Goal: Task Accomplishment & Management: Manage account settings

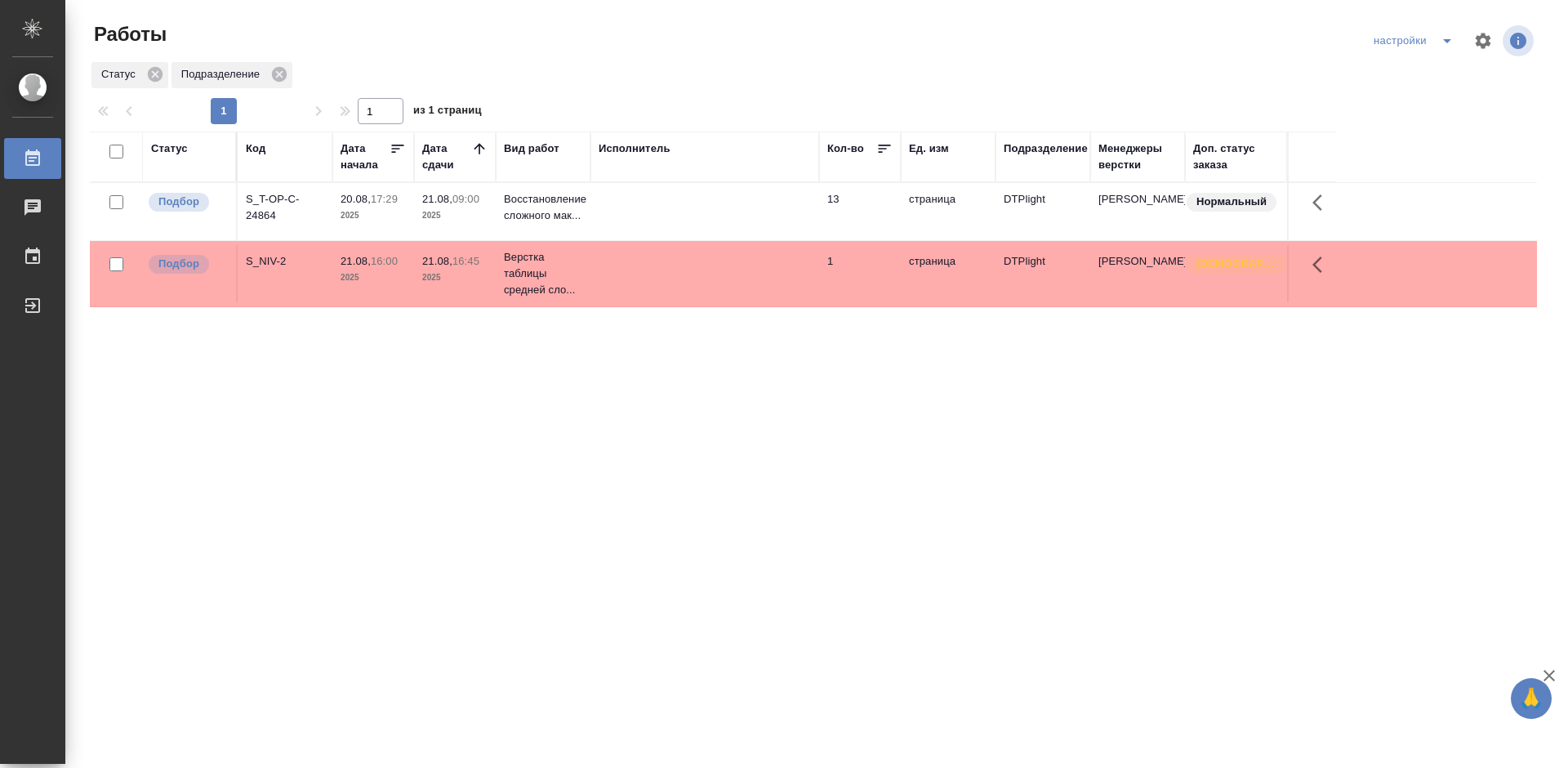
click at [280, 197] on div "S_T-OP-C-24864" at bounding box center [285, 207] width 78 height 33
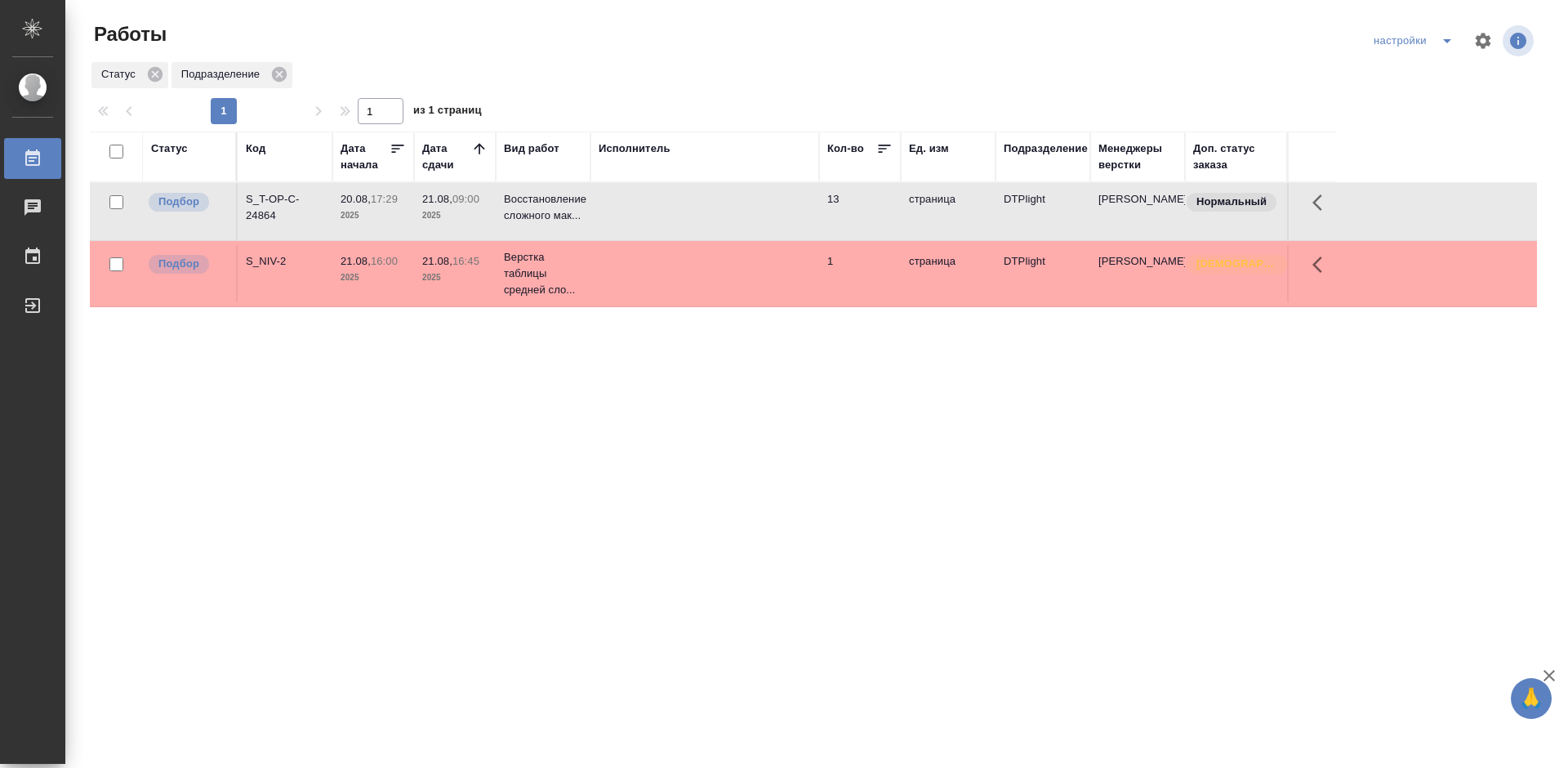
click at [266, 202] on div "S_T-OP-C-24864" at bounding box center [285, 207] width 78 height 33
click at [545, 406] on div "Статус Код Дата начала Дата сдачи Вид работ Исполнитель Кол-во Ед. изм Подразде…" at bounding box center [813, 426] width 1448 height 588
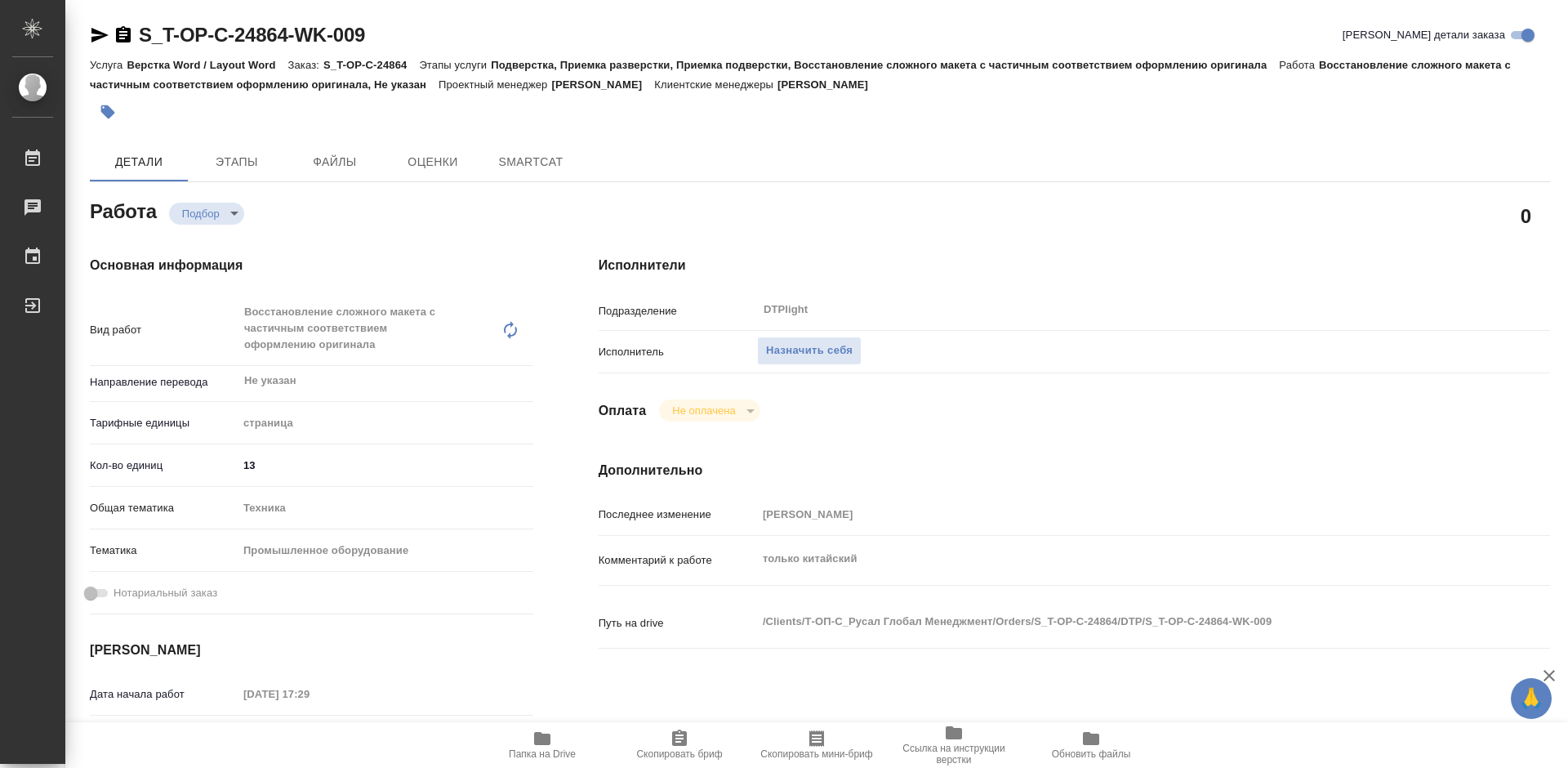
type textarea "x"
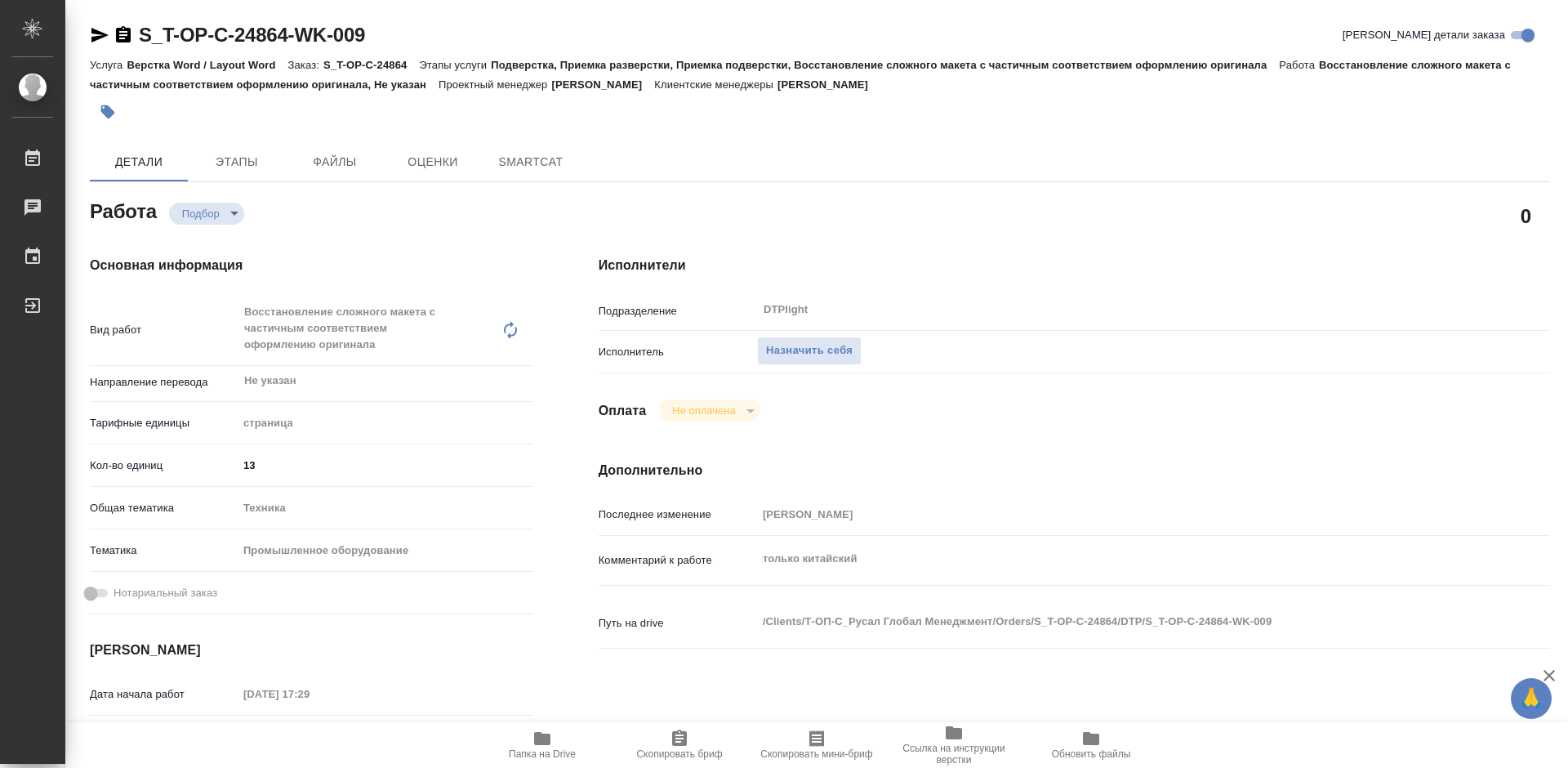
type textarea "x"
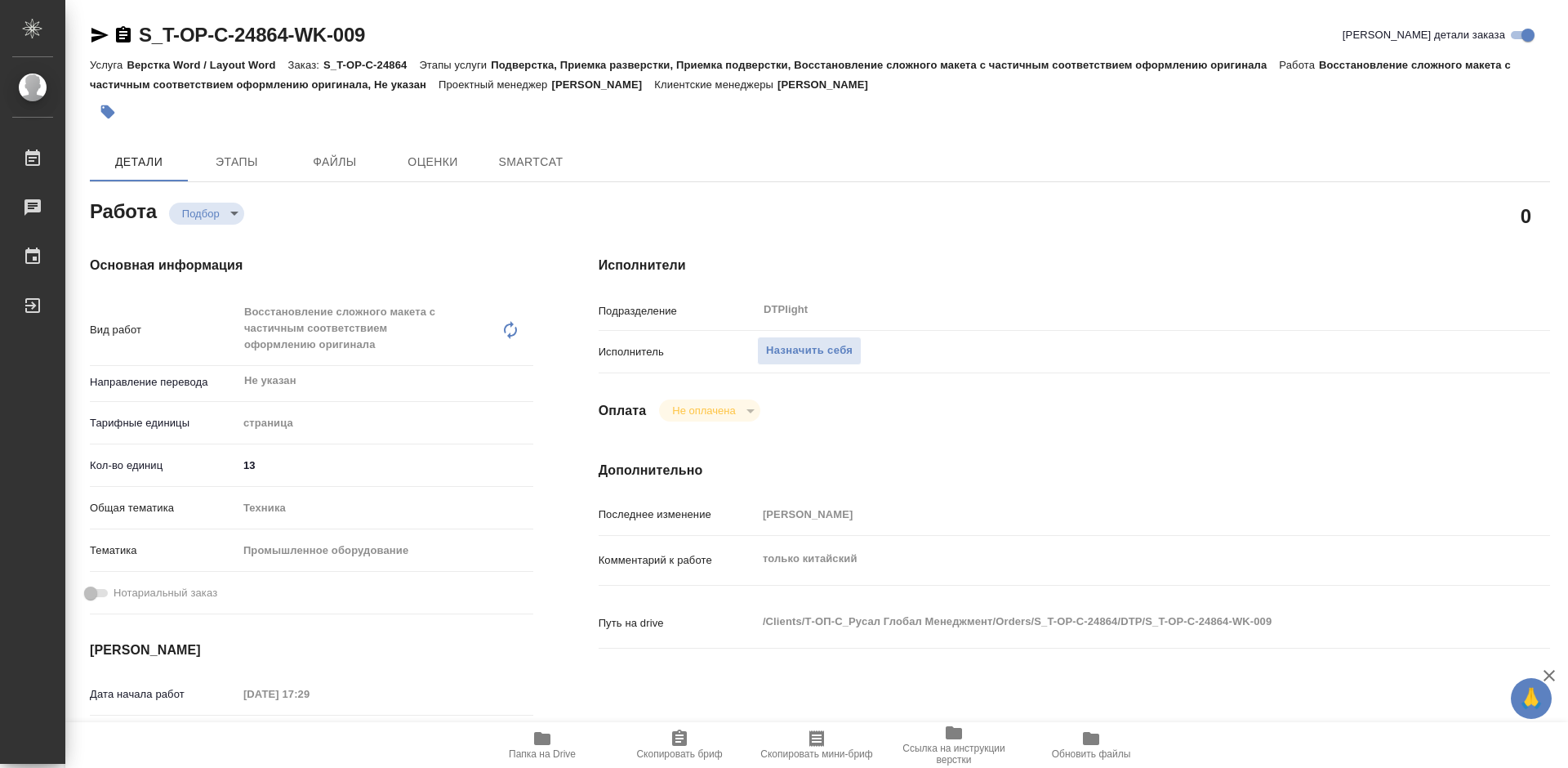
type textarea "x"
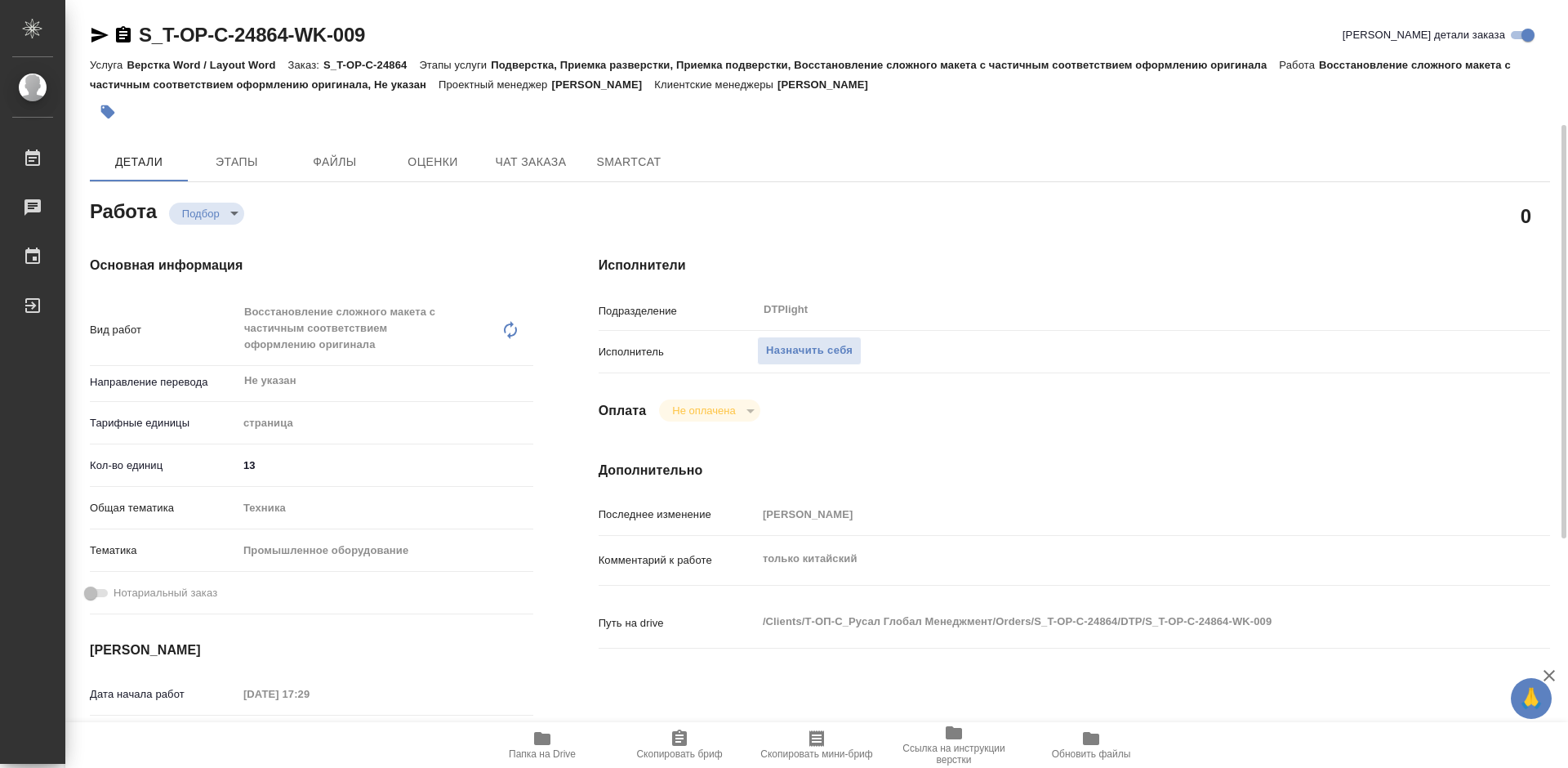
scroll to position [81, 0]
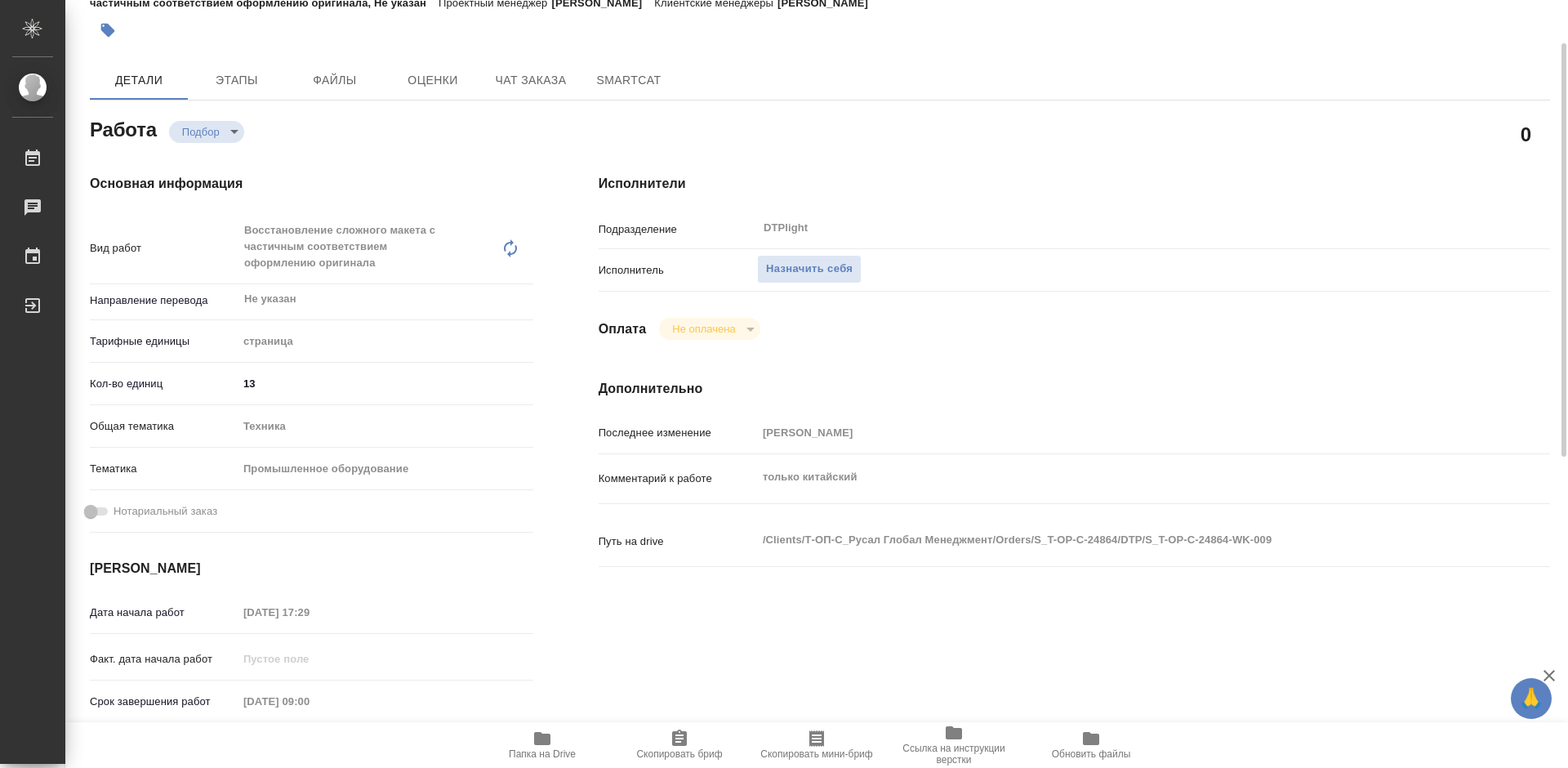
type textarea "x"
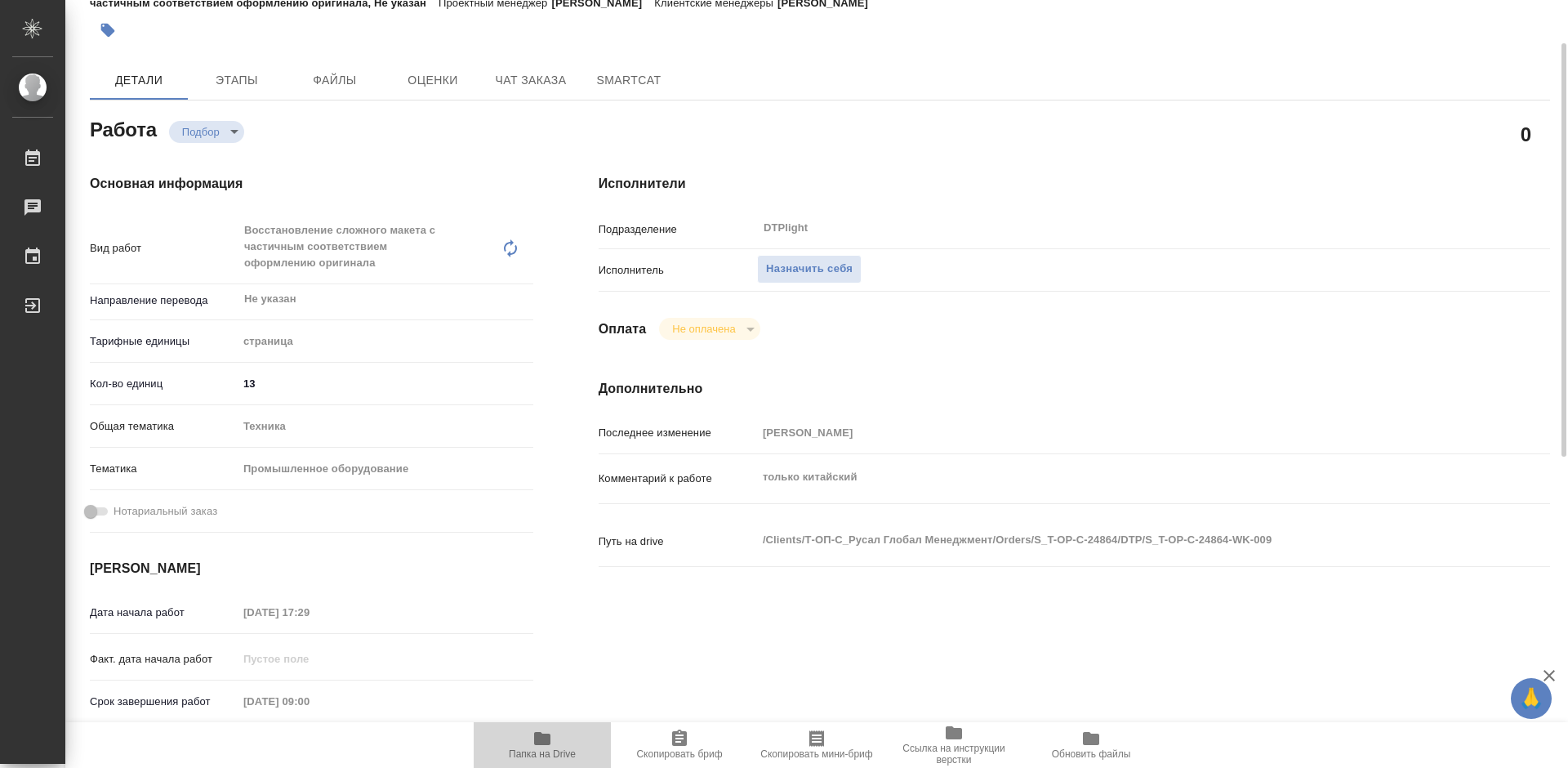
click at [543, 733] on icon "button" at bounding box center [542, 738] width 20 height 20
type textarea "x"
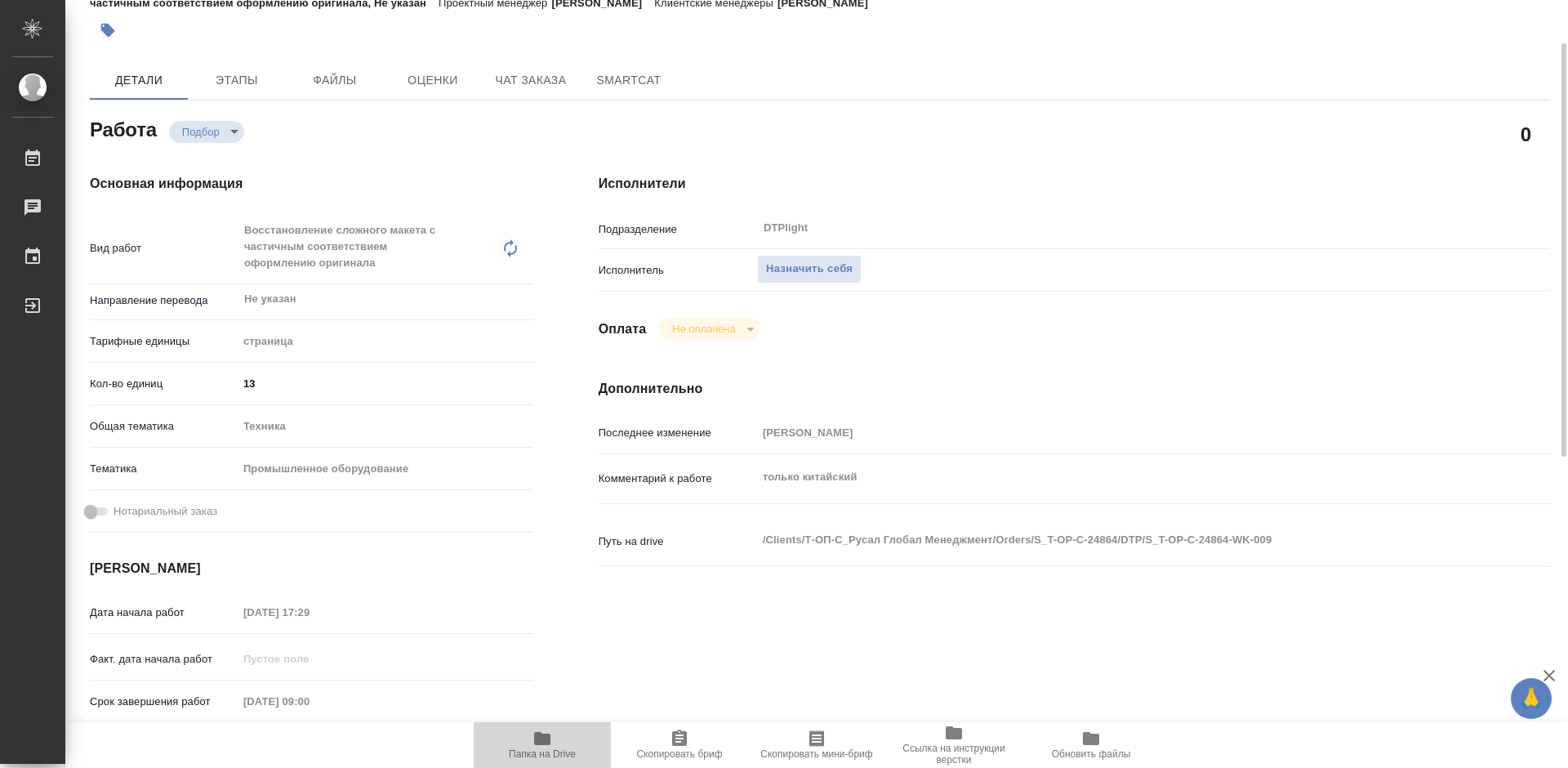
type textarea "x"
click at [794, 270] on span "Назначить себя" at bounding box center [810, 270] width 87 height 19
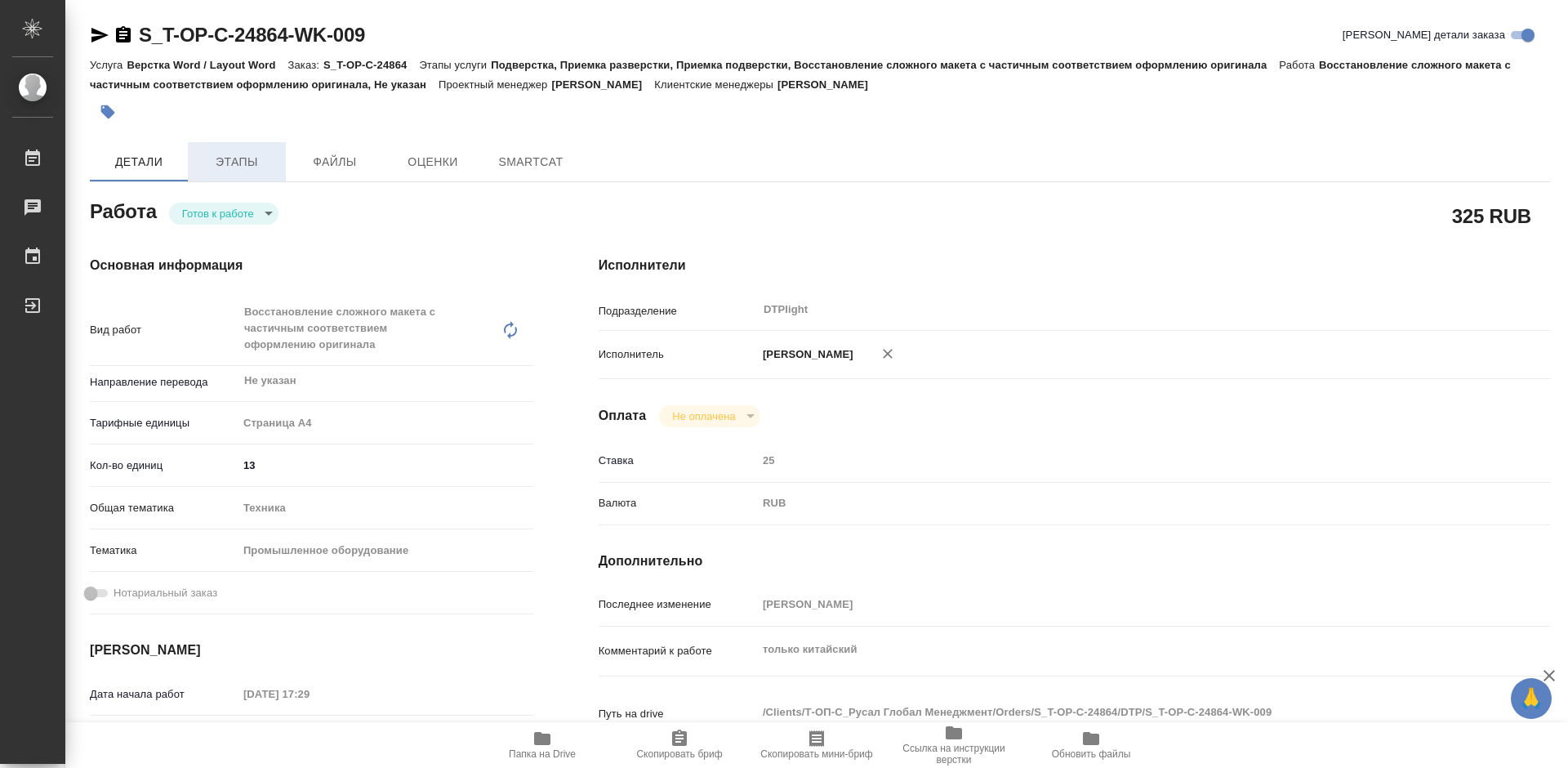
type textarea "x"
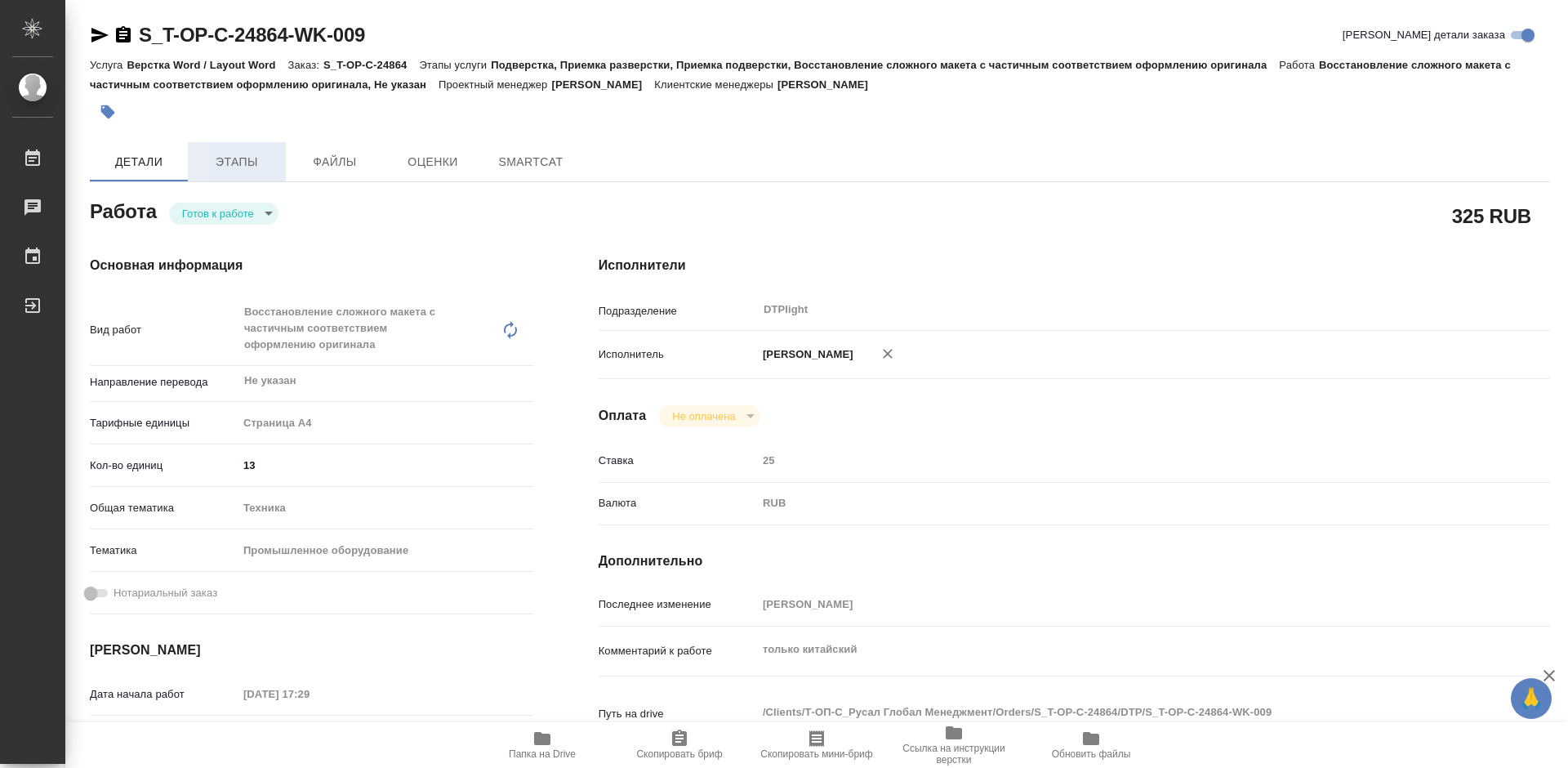
type textarea "x"
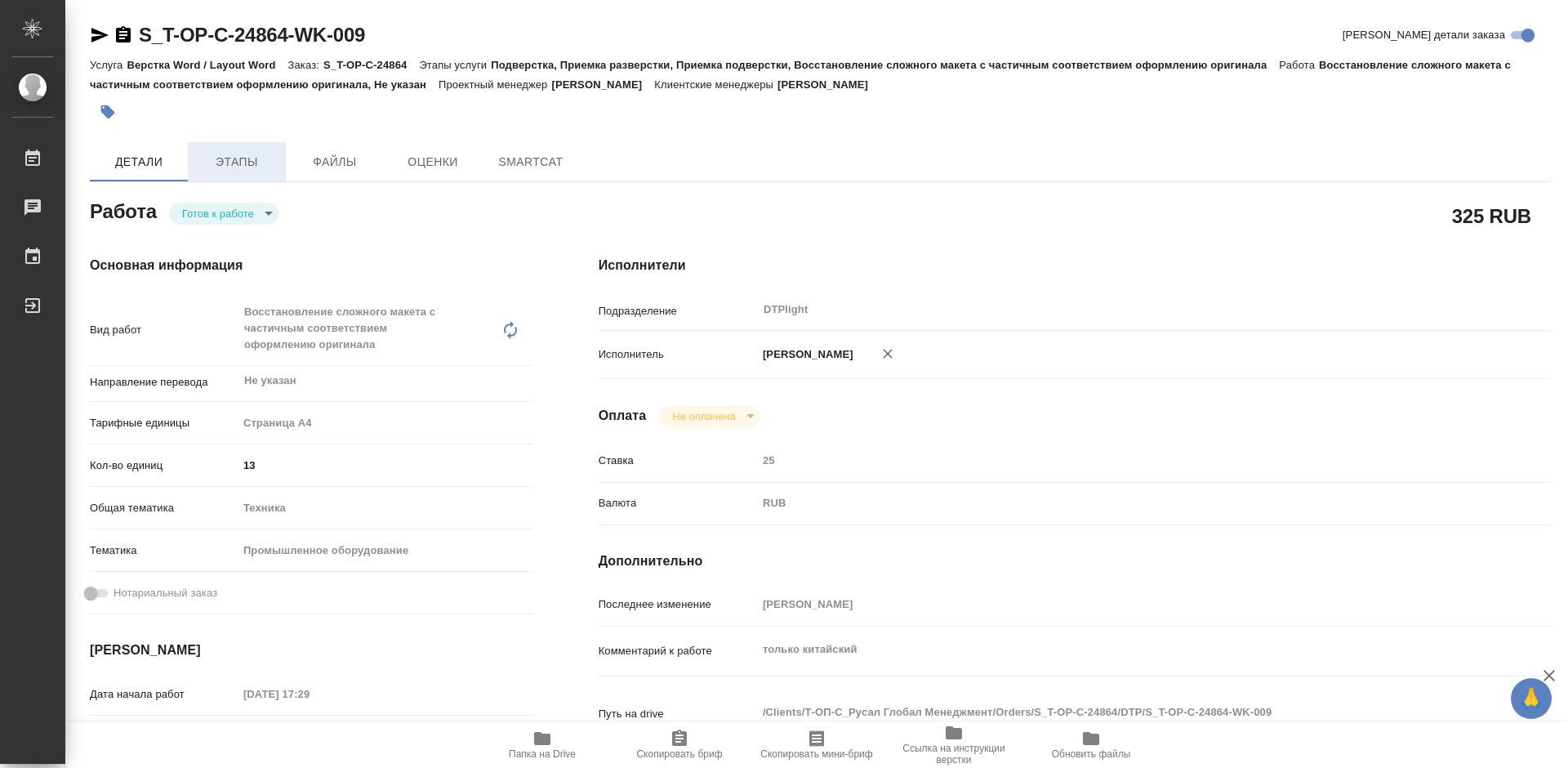
type textarea "x"
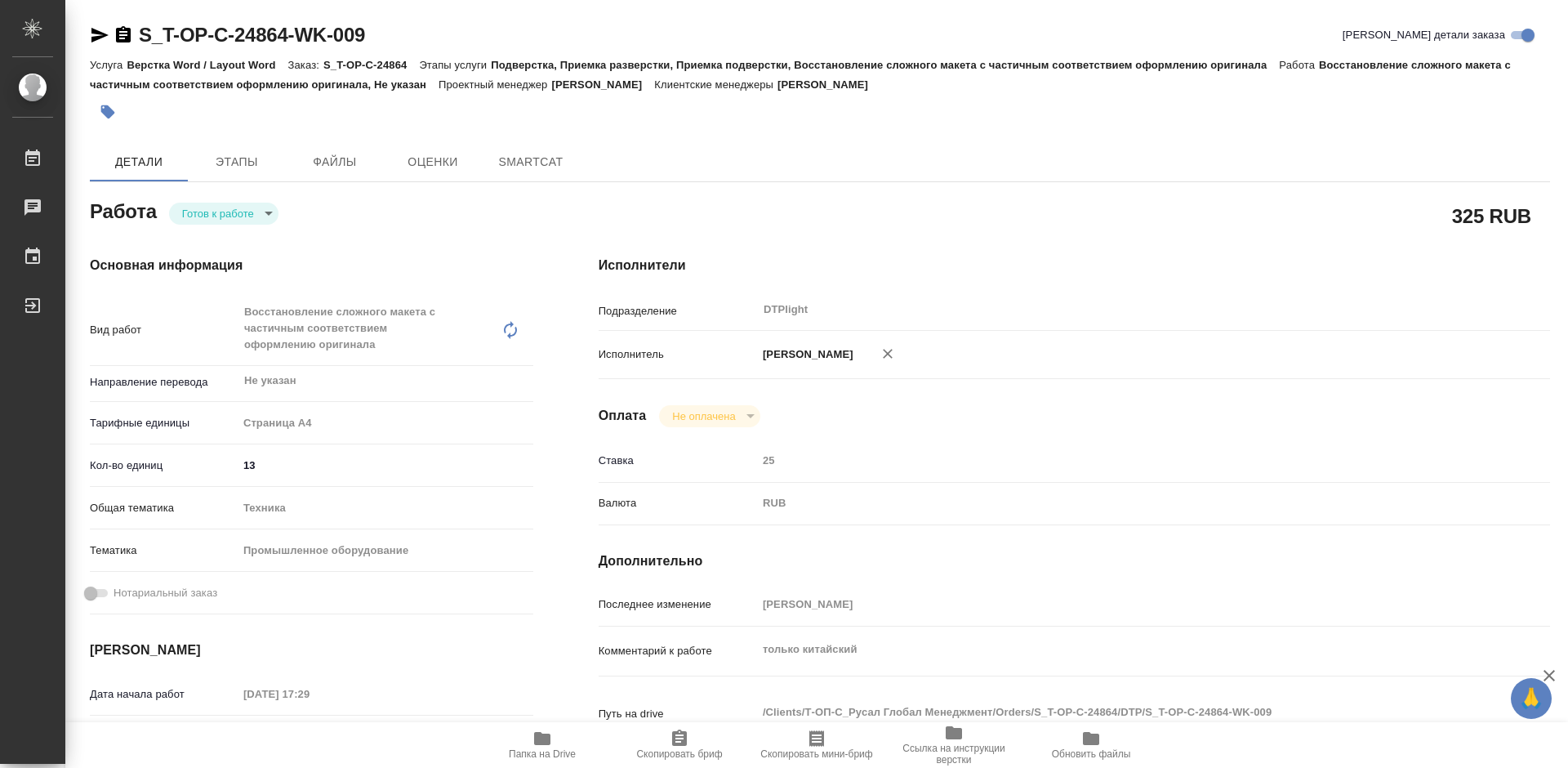
type textarea "x"
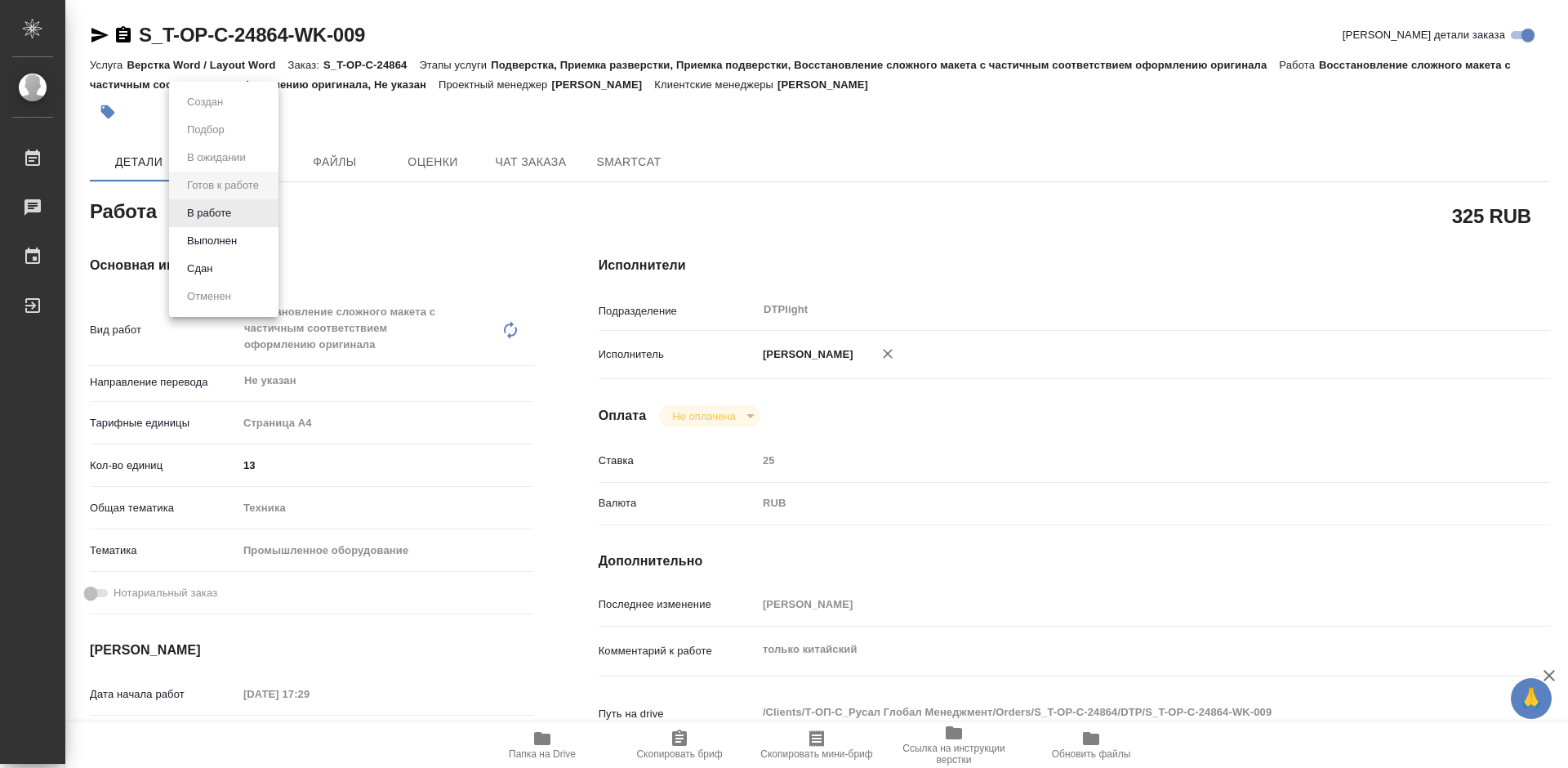
click at [258, 213] on body "🙏 .cls-1 fill:#fff; AWATERA [PERSON_NAME] Работы Чаты График Выйти S_T-OP-C-248…" at bounding box center [784, 384] width 1568 height 768
type textarea "x"
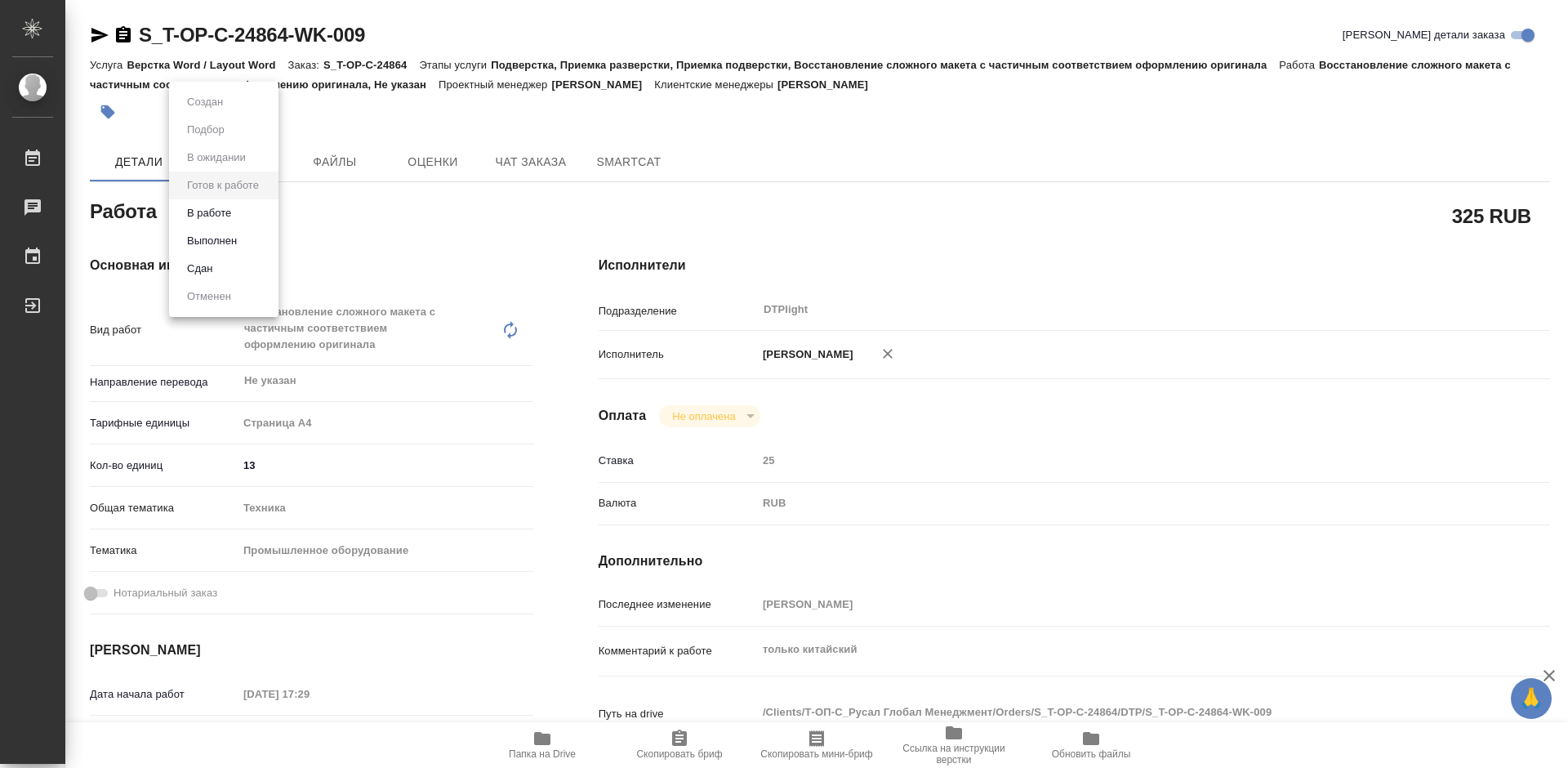
type textarea "x"
click at [225, 214] on button "В работе" at bounding box center [209, 213] width 54 height 18
type textarea "x"
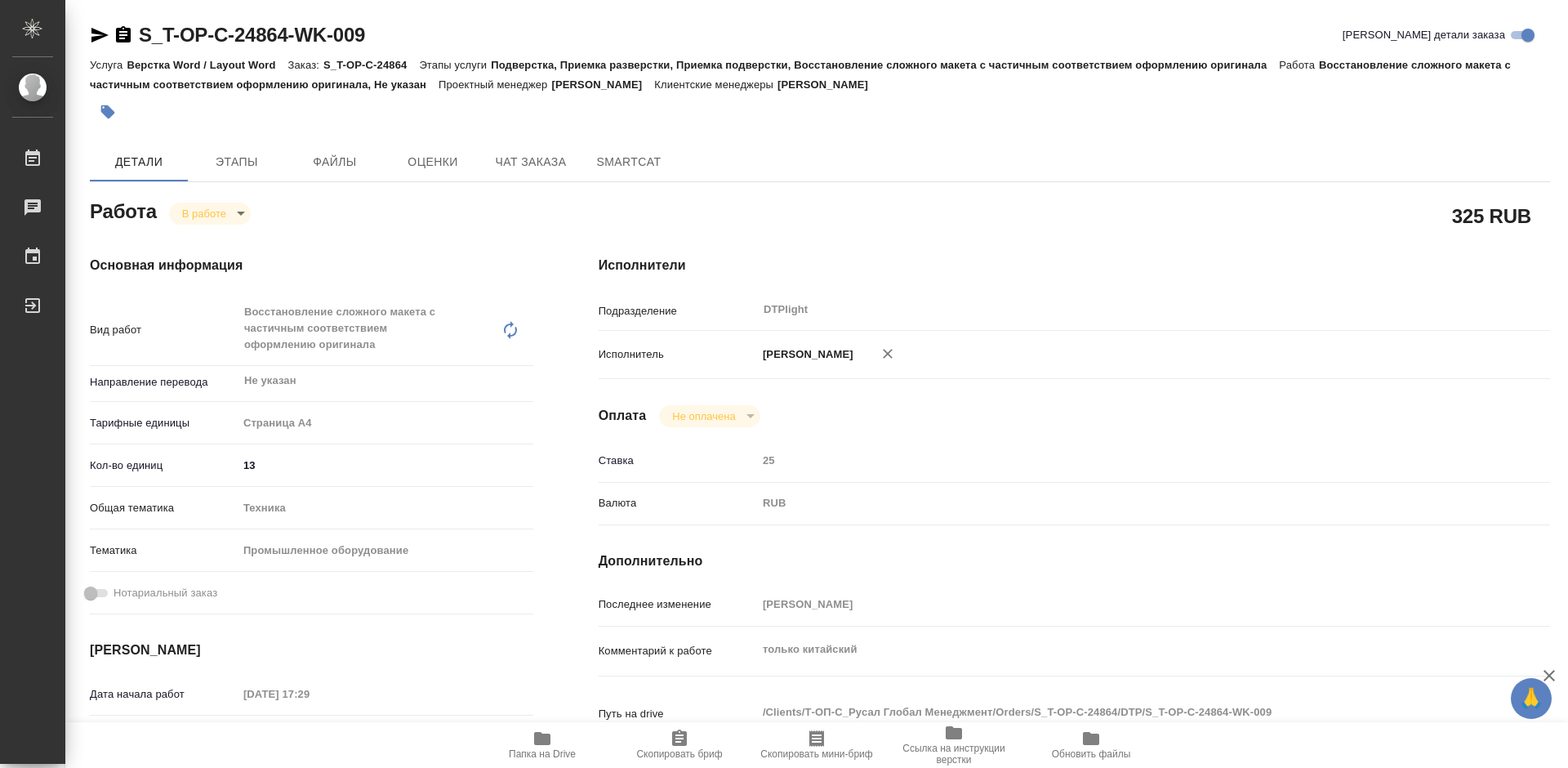
type textarea "x"
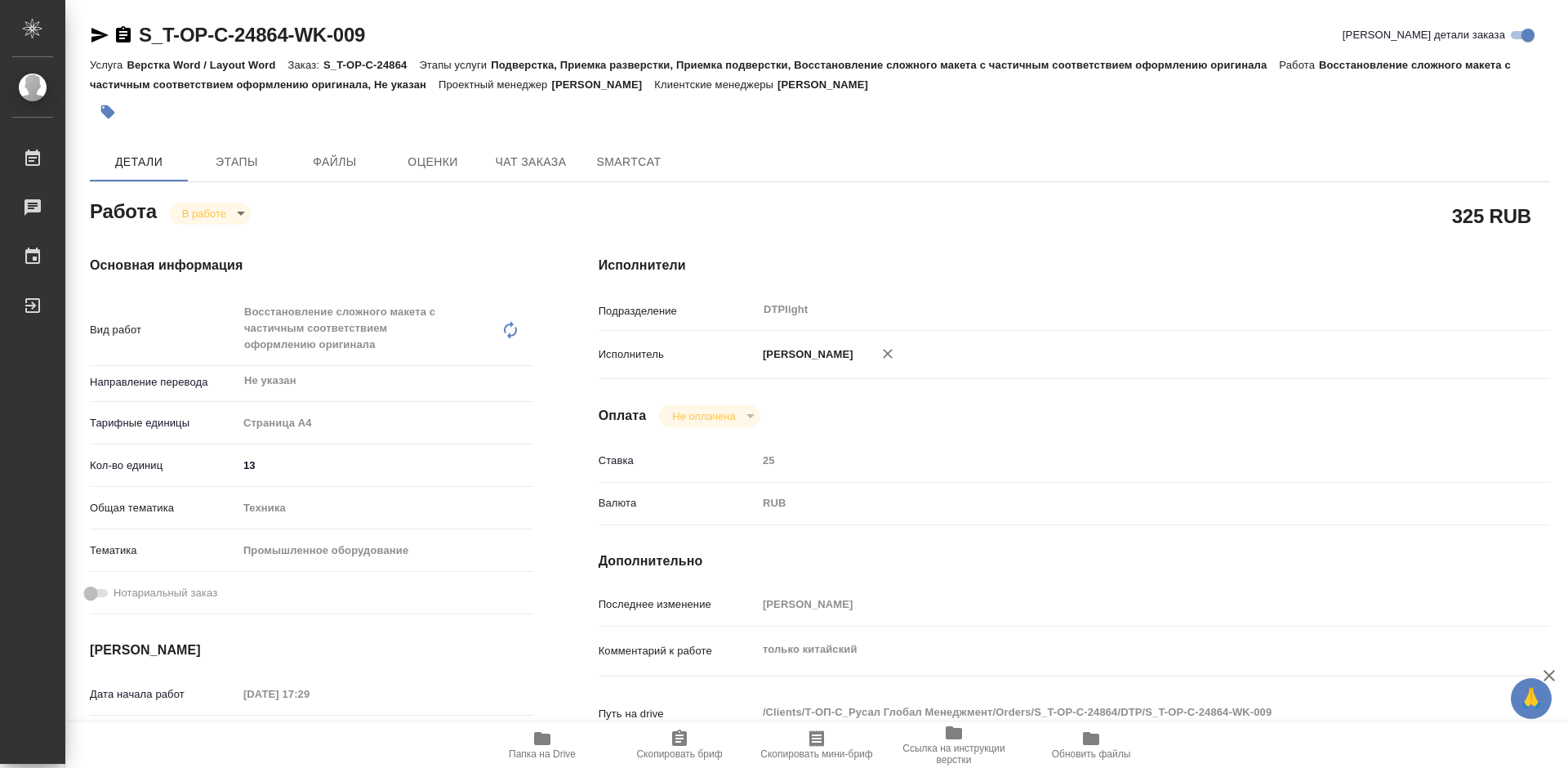
type textarea "x"
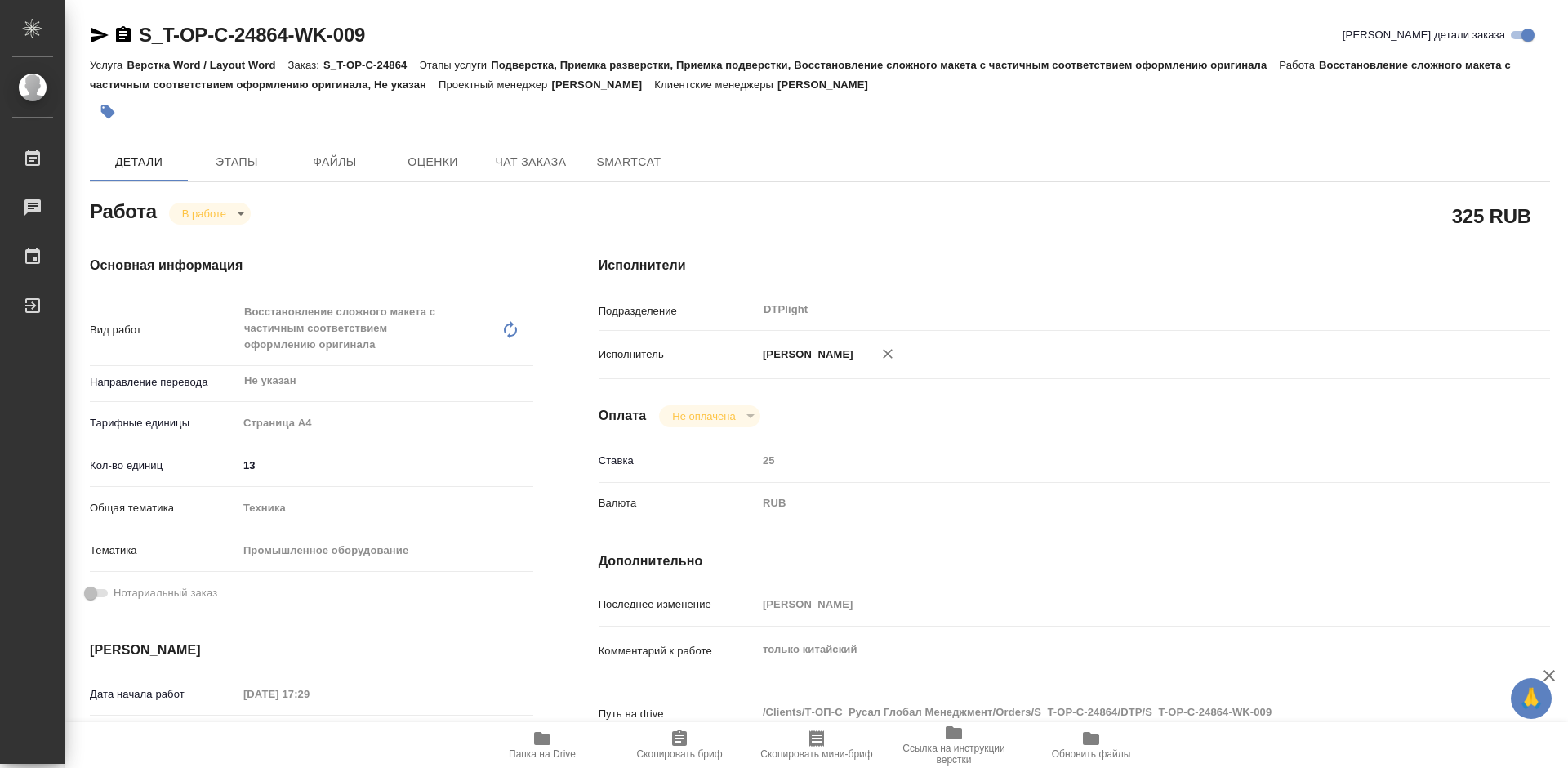
type textarea "x"
drag, startPoint x: 387, startPoint y: 33, endPoint x: 143, endPoint y: 37, distance: 244.0
click at [143, 37] on div "S_T-OP-C-24864-WK-009 [PERSON_NAME] детали заказа" at bounding box center [820, 35] width 1460 height 26
copy link "S_T-OP-C-24864-WK-009"
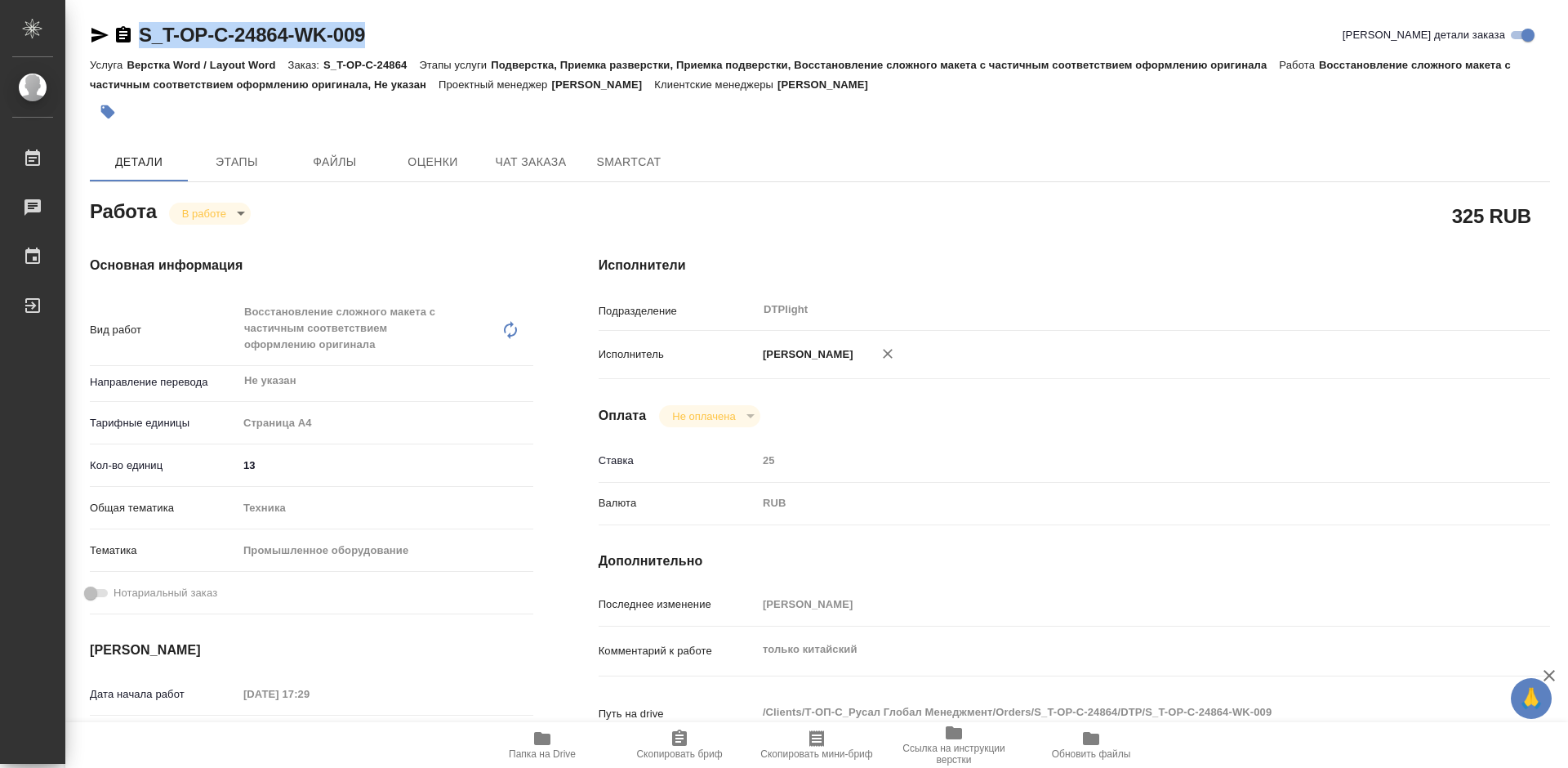
click at [966, 747] on span "Ссылка на инструкции верстки" at bounding box center [954, 754] width 117 height 23
click at [932, 749] on span "Ссылка на инструкции верстки" at bounding box center [954, 754] width 117 height 23
